Goal: Task Accomplishment & Management: Use online tool/utility

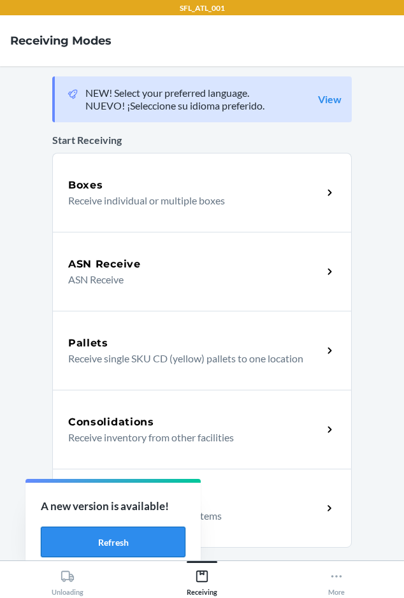
drag, startPoint x: 150, startPoint y: 547, endPoint x: 156, endPoint y: 542, distance: 7.7
click at [150, 547] on button "Refresh" at bounding box center [113, 542] width 145 height 31
click at [335, 576] on icon at bounding box center [336, 577] width 14 height 14
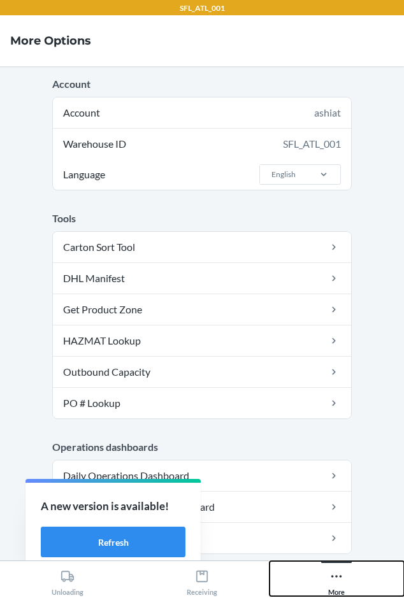
scroll to position [325, 0]
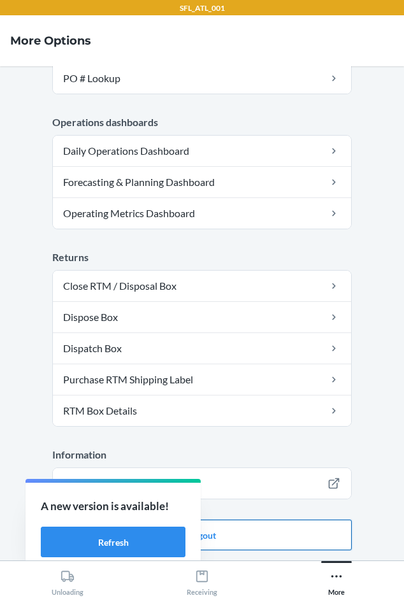
click at [266, 532] on button "Logout" at bounding box center [201, 535] width 299 height 31
